Goal: Task Accomplishment & Management: Manage account settings

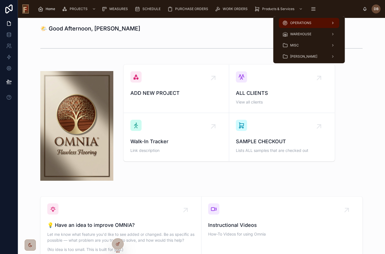
click at [300, 25] on span "OPERATIONS" at bounding box center [300, 23] width 21 height 4
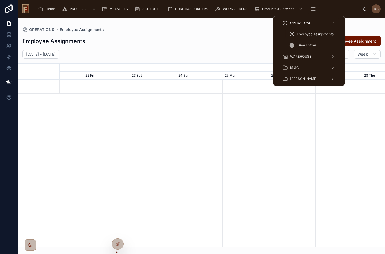
scroll to position [0, 488]
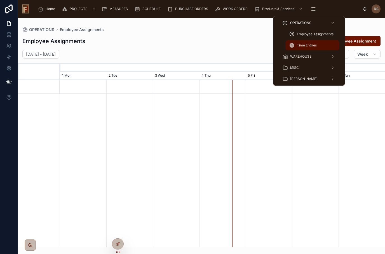
click at [306, 46] on span "Time Entries" at bounding box center [307, 45] width 20 height 4
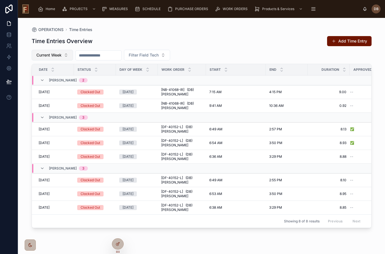
click at [55, 54] on span "Current Week" at bounding box center [48, 55] width 25 height 6
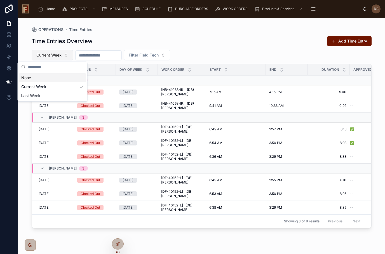
click at [55, 54] on span "Current Week" at bounding box center [48, 55] width 25 height 6
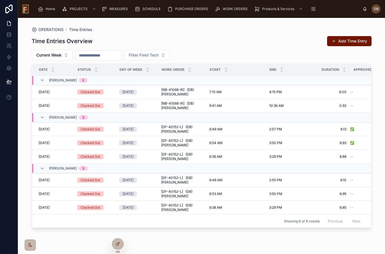
click at [197, 37] on div "Time Entries Overview Add Time Entry" at bounding box center [202, 41] width 340 height 11
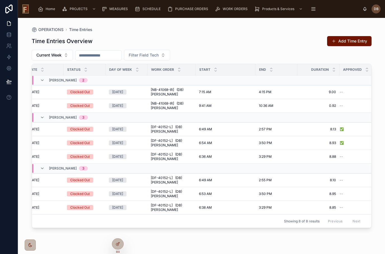
click at [248, 70] on div "start" at bounding box center [225, 69] width 59 height 11
click at [254, 68] on div at bounding box center [255, 69] width 2 height 11
click at [236, 71] on div "start" at bounding box center [225, 69] width 59 height 11
click at [244, 69] on div "start" at bounding box center [225, 69] width 59 height 11
click at [259, 69] on span "end" at bounding box center [262, 69] width 7 height 4
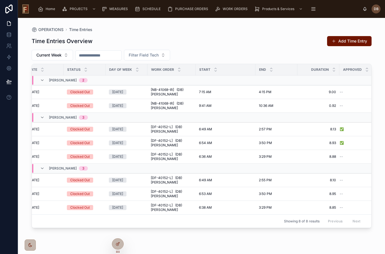
click at [256, 70] on div "end" at bounding box center [276, 69] width 41 height 11
click at [267, 69] on div "end" at bounding box center [276, 69] width 41 height 11
click at [260, 70] on span "end" at bounding box center [262, 69] width 7 height 4
click at [255, 69] on th "end" at bounding box center [276, 69] width 42 height 11
click at [238, 72] on div "start" at bounding box center [225, 69] width 59 height 11
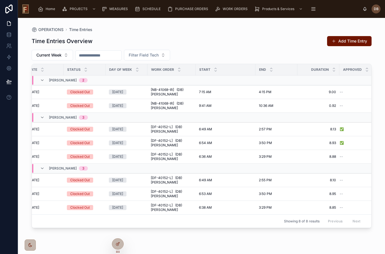
click at [238, 72] on div "start" at bounding box center [225, 69] width 59 height 11
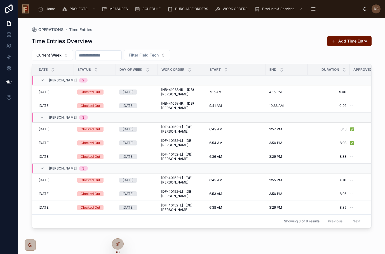
scroll to position [0, 0]
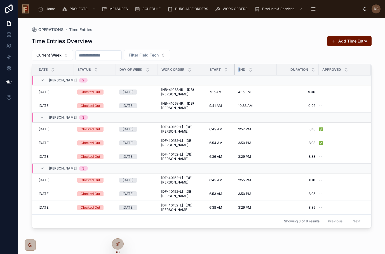
drag, startPoint x: 265, startPoint y: 69, endPoint x: 234, endPoint y: 69, distance: 31.1
click at [234, 69] on div at bounding box center [235, 69] width 2 height 11
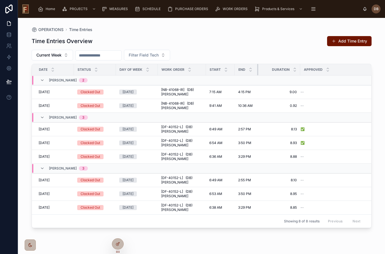
drag, startPoint x: 276, startPoint y: 70, endPoint x: 257, endPoint y: 71, distance: 18.5
click at [257, 71] on div at bounding box center [258, 69] width 2 height 11
drag, startPoint x: 299, startPoint y: 72, endPoint x: 285, endPoint y: 73, distance: 14.0
click at [285, 73] on th "Duration" at bounding box center [274, 69] width 32 height 11
click at [265, 47] on div "Time Entries Overview Add Time Entry Current Week Filter Field Tech Date Status…" at bounding box center [202, 139] width 340 height 215
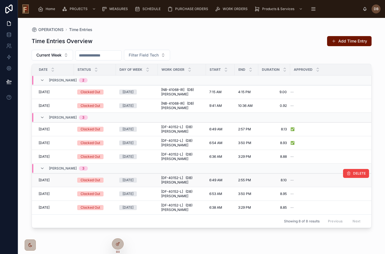
click at [299, 182] on div "--" at bounding box center [327, 180] width 74 height 4
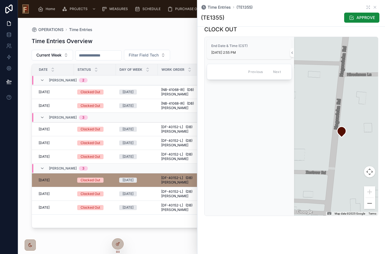
scroll to position [340, 0]
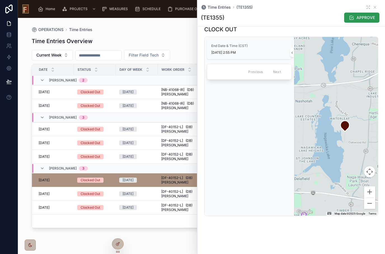
click at [363, 16] on span "APPROVE" at bounding box center [365, 18] width 18 height 6
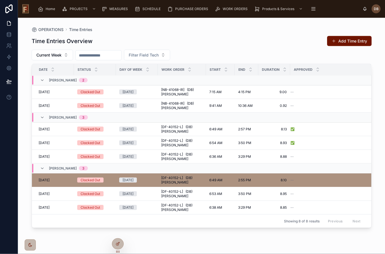
scroll to position [22, 0]
click at [269, 192] on span "8.95" at bounding box center [274, 194] width 25 height 4
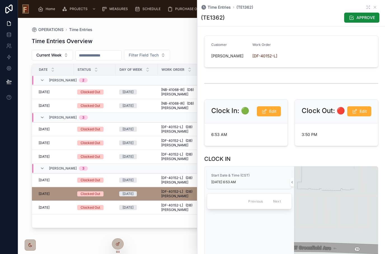
click at [379, 5] on div "Time Entries (TE1362)" at bounding box center [291, 7] width 181 height 6
click at [314, 18] on div "(TE1362) APPROVE" at bounding box center [291, 17] width 181 height 11
click at [363, 14] on div "Close Esc" at bounding box center [370, 17] width 21 height 6
click at [365, 17] on span "Close" at bounding box center [364, 17] width 9 height 4
click at [375, 7] on icon at bounding box center [375, 7] width 2 height 2
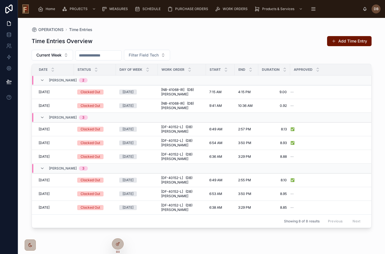
scroll to position [6, 0]
click at [266, 192] on span "8.95" at bounding box center [274, 194] width 25 height 4
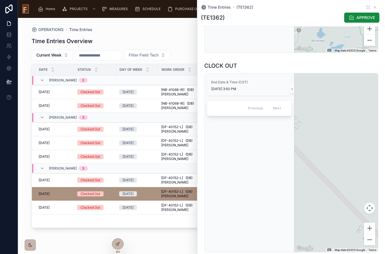
click at [342, 155] on div at bounding box center [336, 162] width 84 height 179
click at [341, 149] on div at bounding box center [336, 162] width 84 height 179
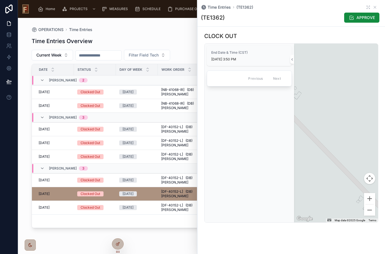
click at [333, 133] on div at bounding box center [336, 133] width 84 height 179
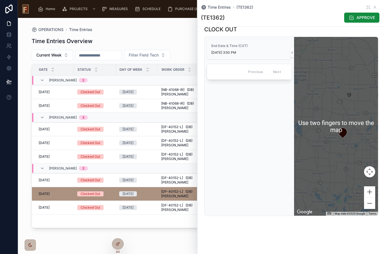
scroll to position [339, 0]
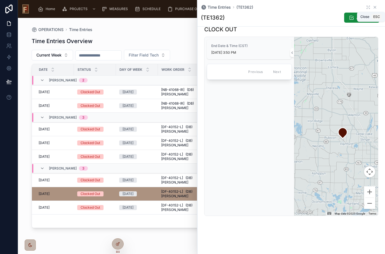
click at [375, 8] on icon at bounding box center [375, 7] width 2 height 2
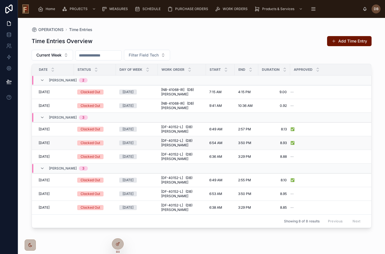
click at [266, 143] on span "8.93" at bounding box center [274, 143] width 25 height 4
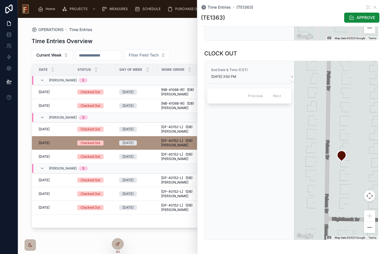
scroll to position [319, 0]
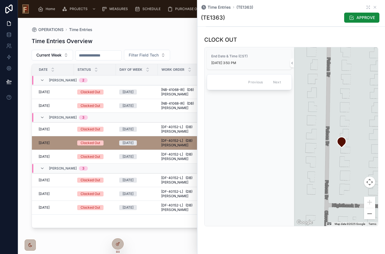
click at [319, 178] on div at bounding box center [336, 136] width 84 height 179
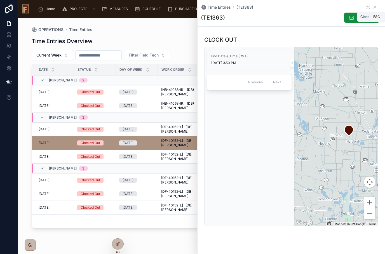
click at [376, 7] on icon at bounding box center [375, 7] width 4 height 4
